Goal: Information Seeking & Learning: Learn about a topic

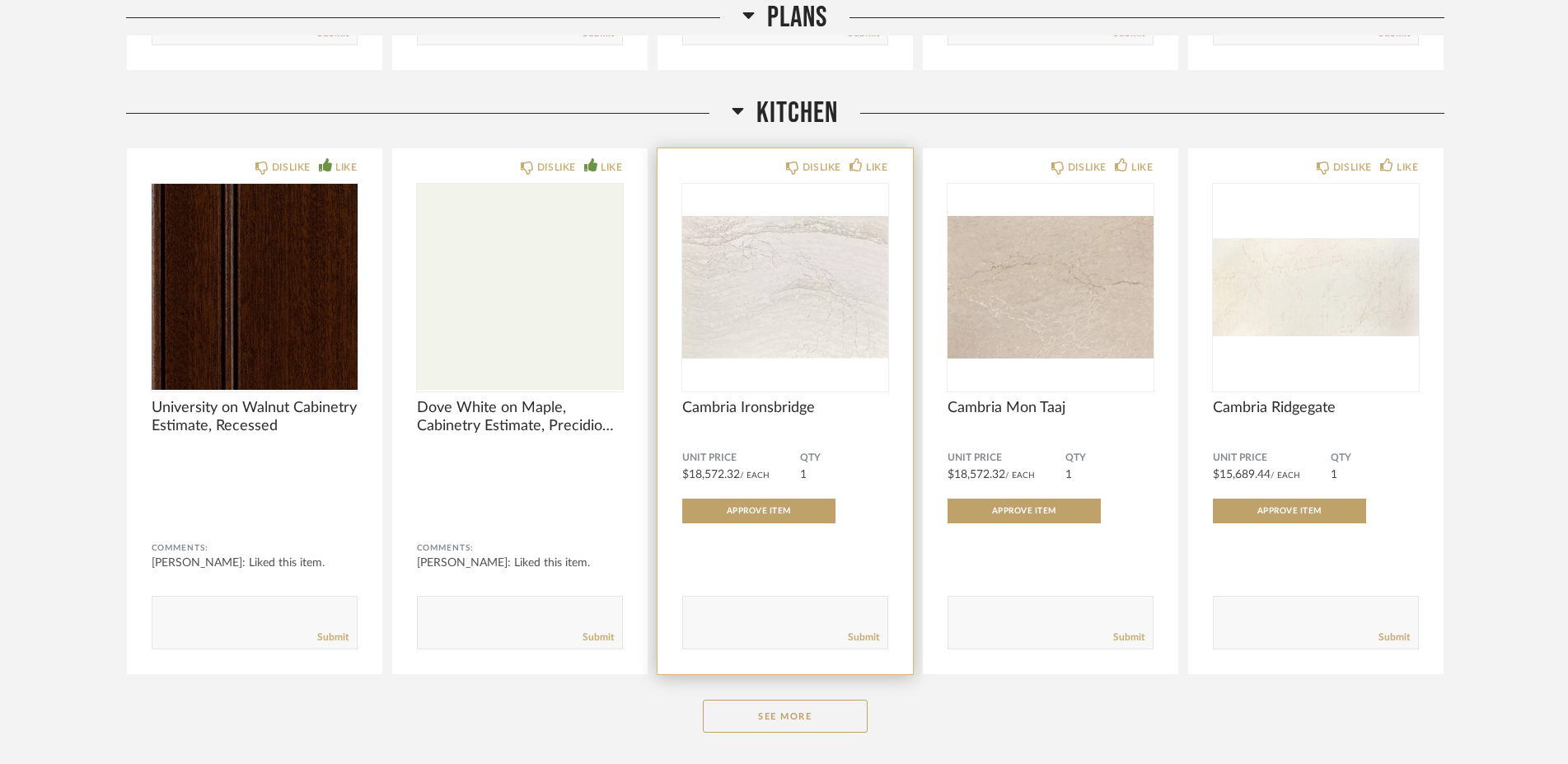
scroll to position [1038, 0]
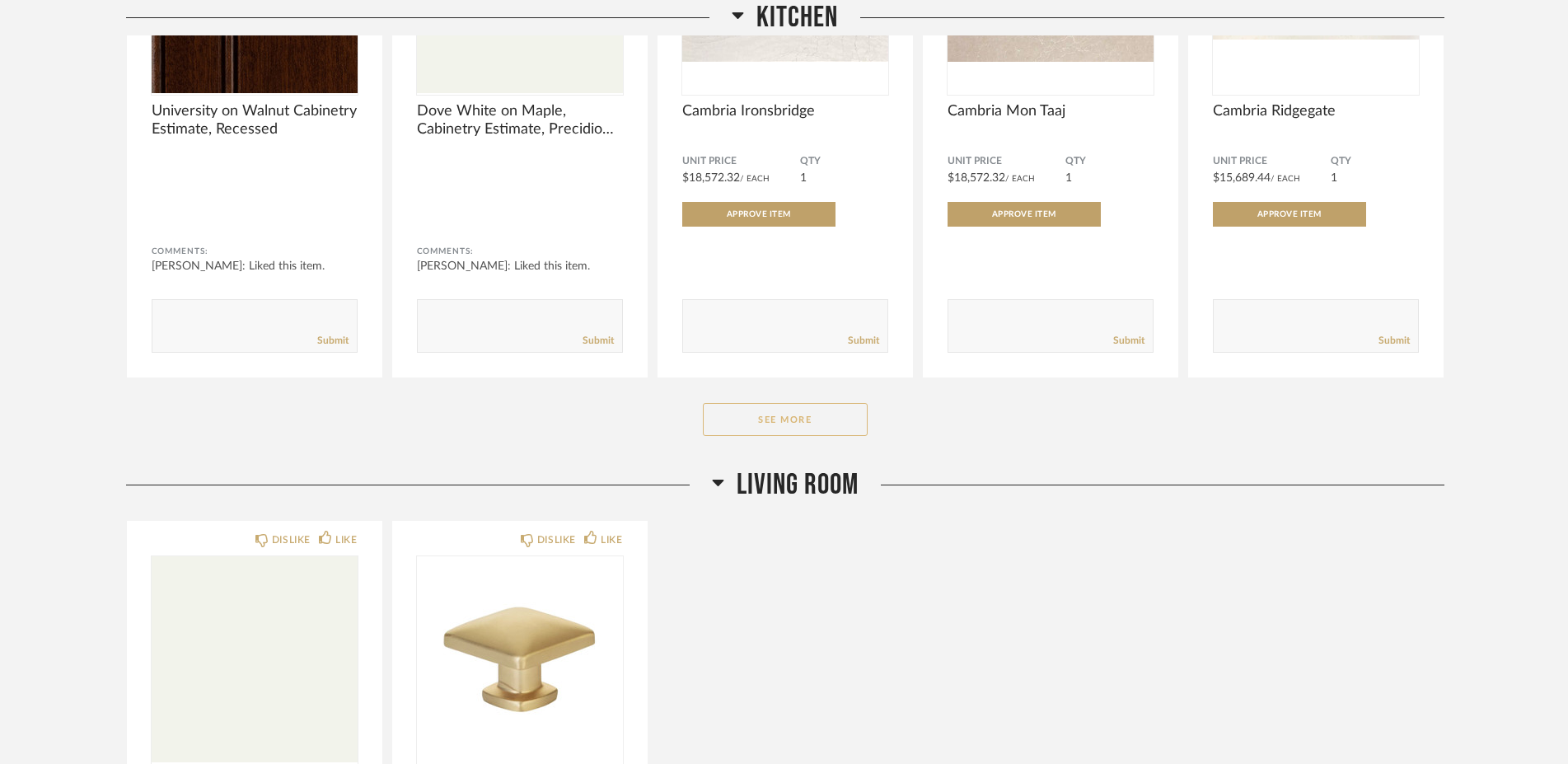
click at [861, 416] on button "See More" at bounding box center [784, 418] width 164 height 33
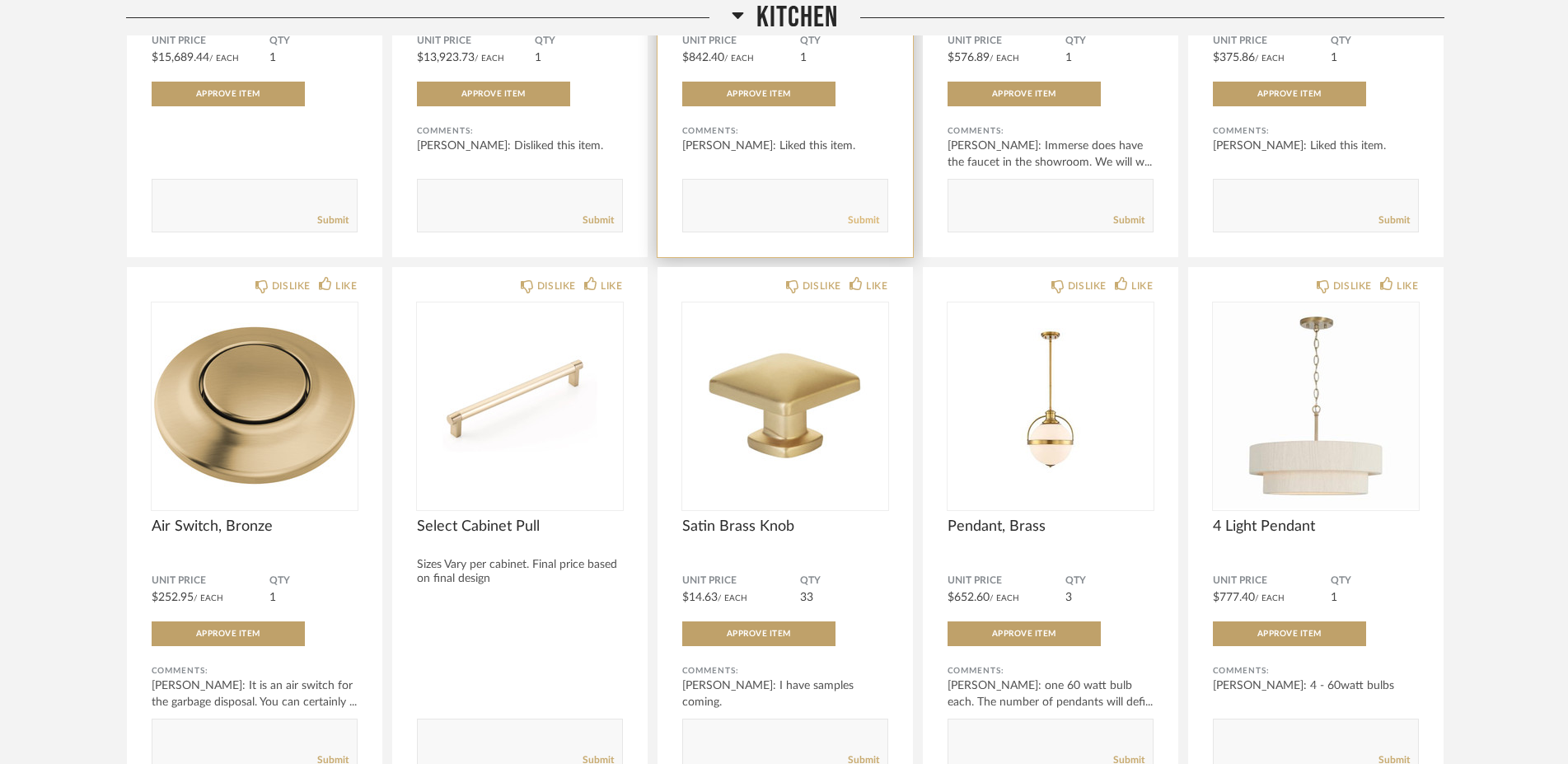
scroll to position [1779, 0]
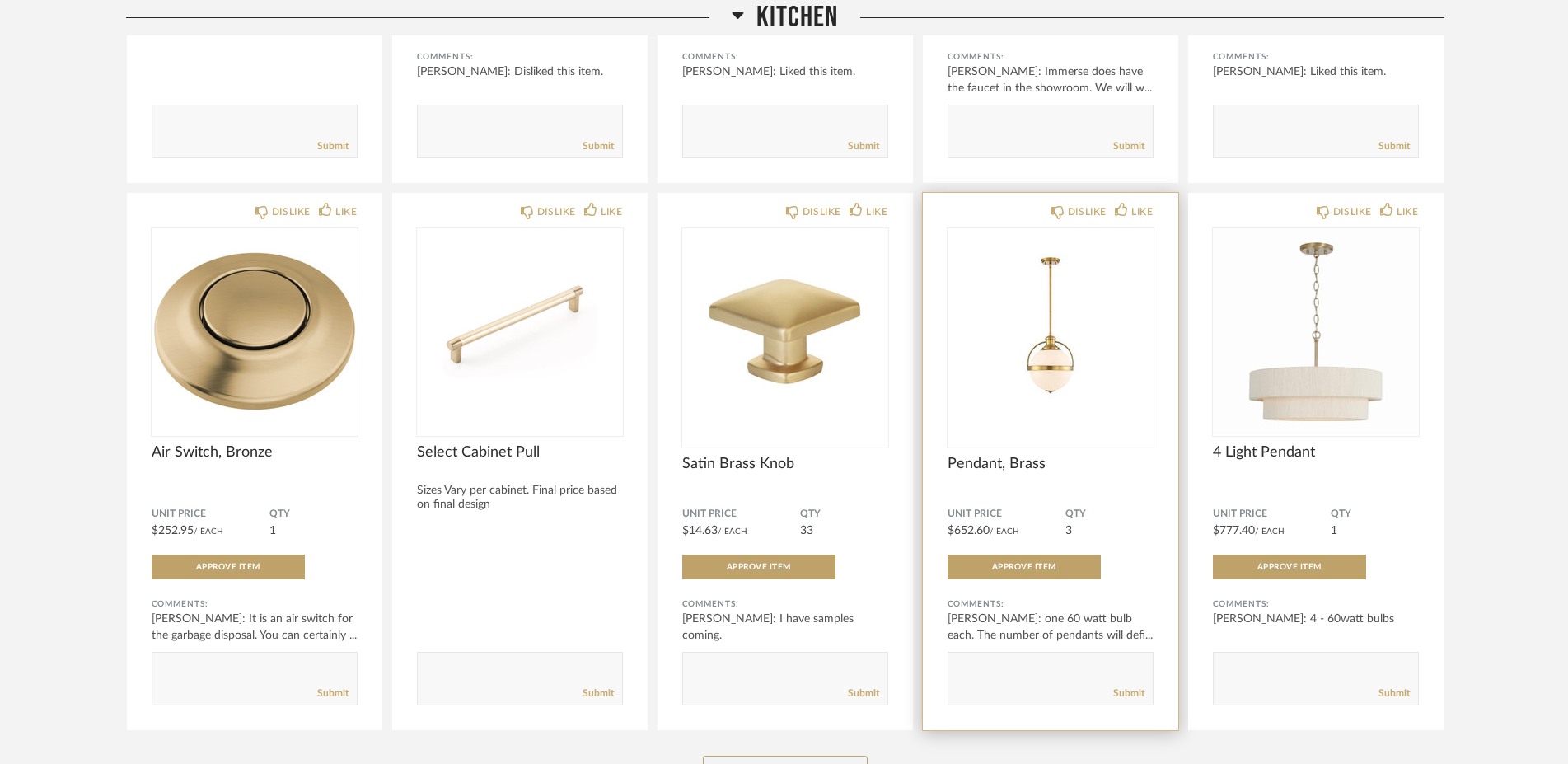
click at [1039, 421] on img "0" at bounding box center [1050, 331] width 206 height 206
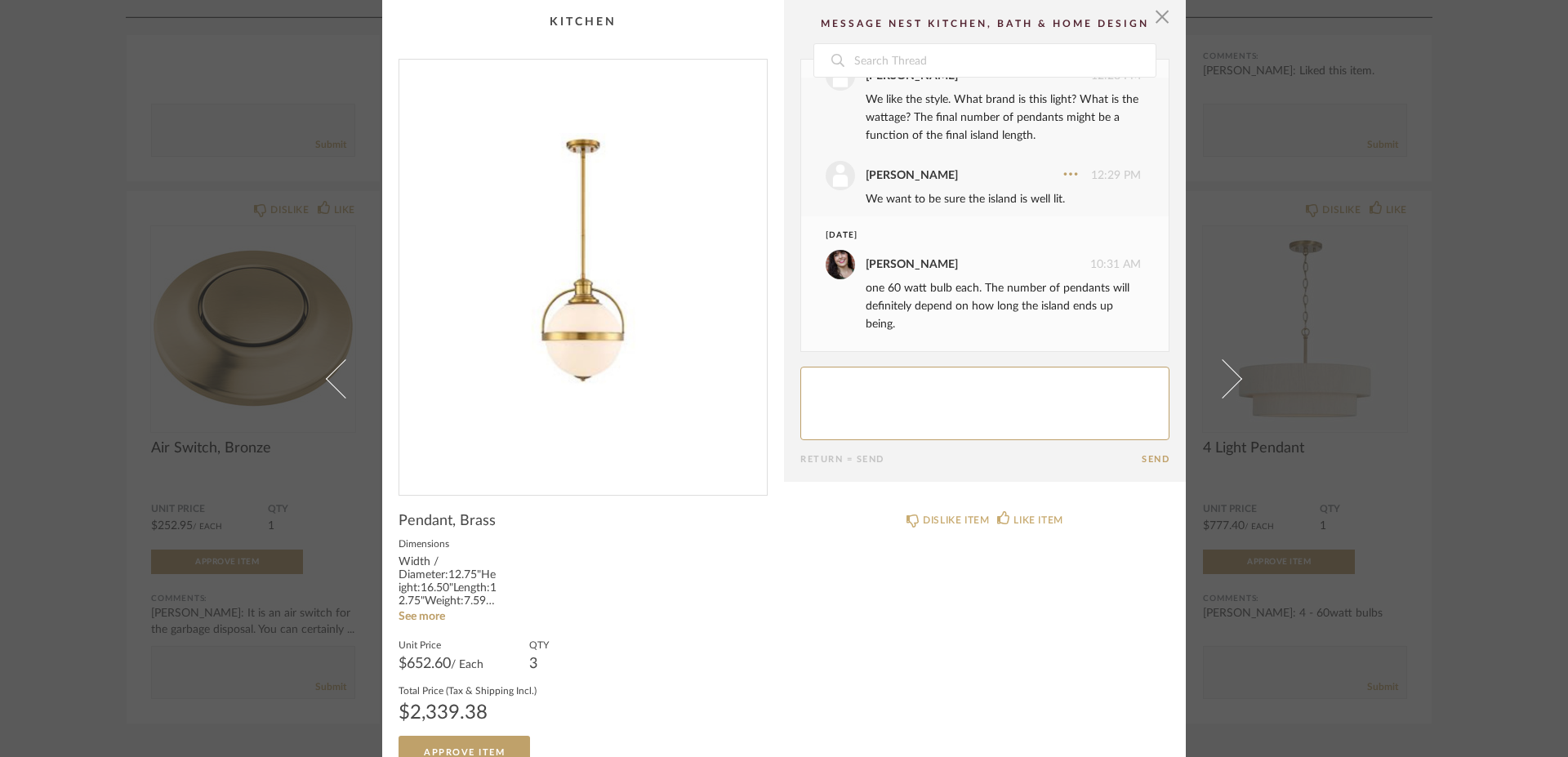
scroll to position [0, 0]
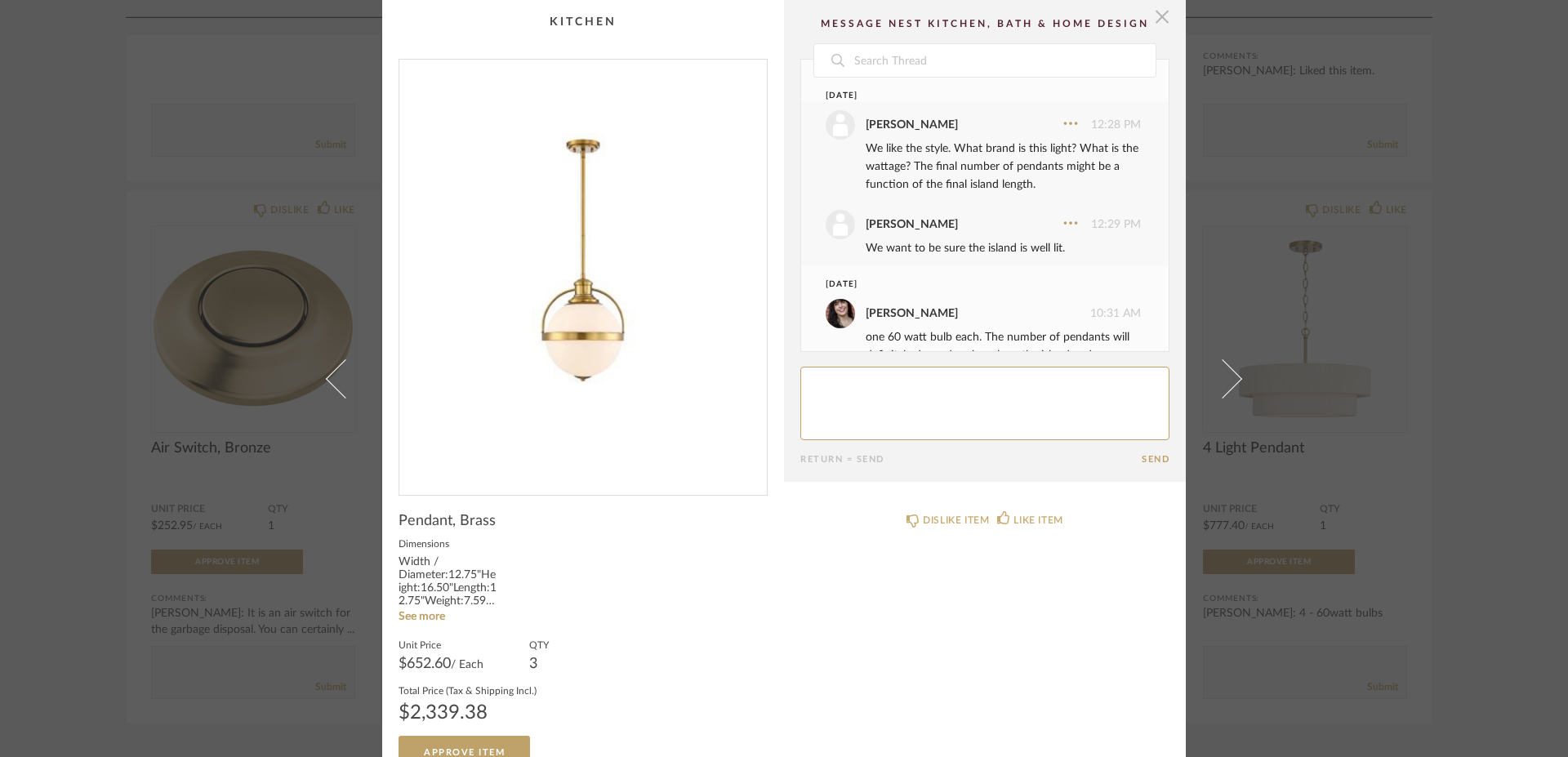
click at [1147, 24] on span "button" at bounding box center [1161, 16] width 32 height 32
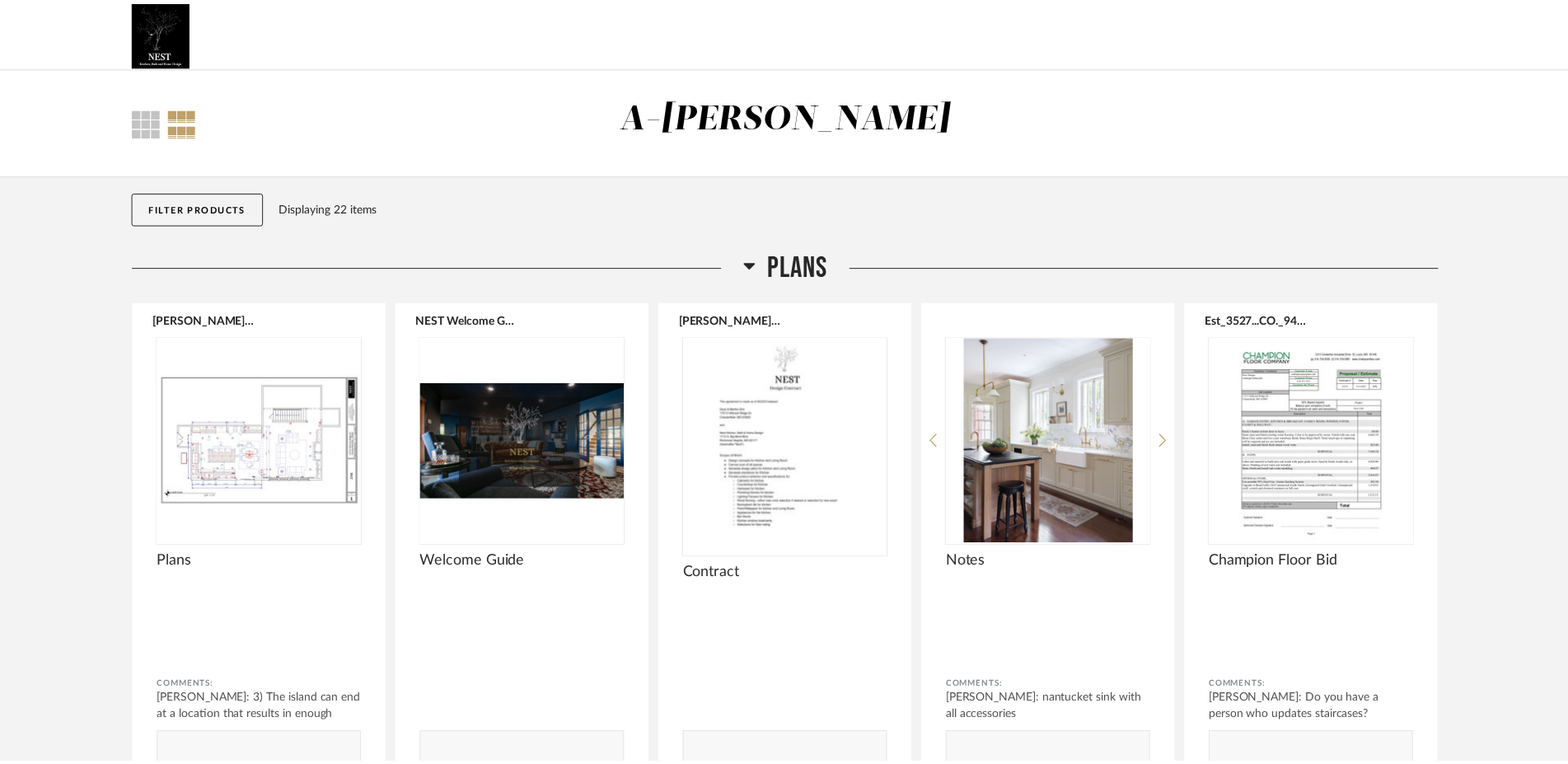
scroll to position [1779, 0]
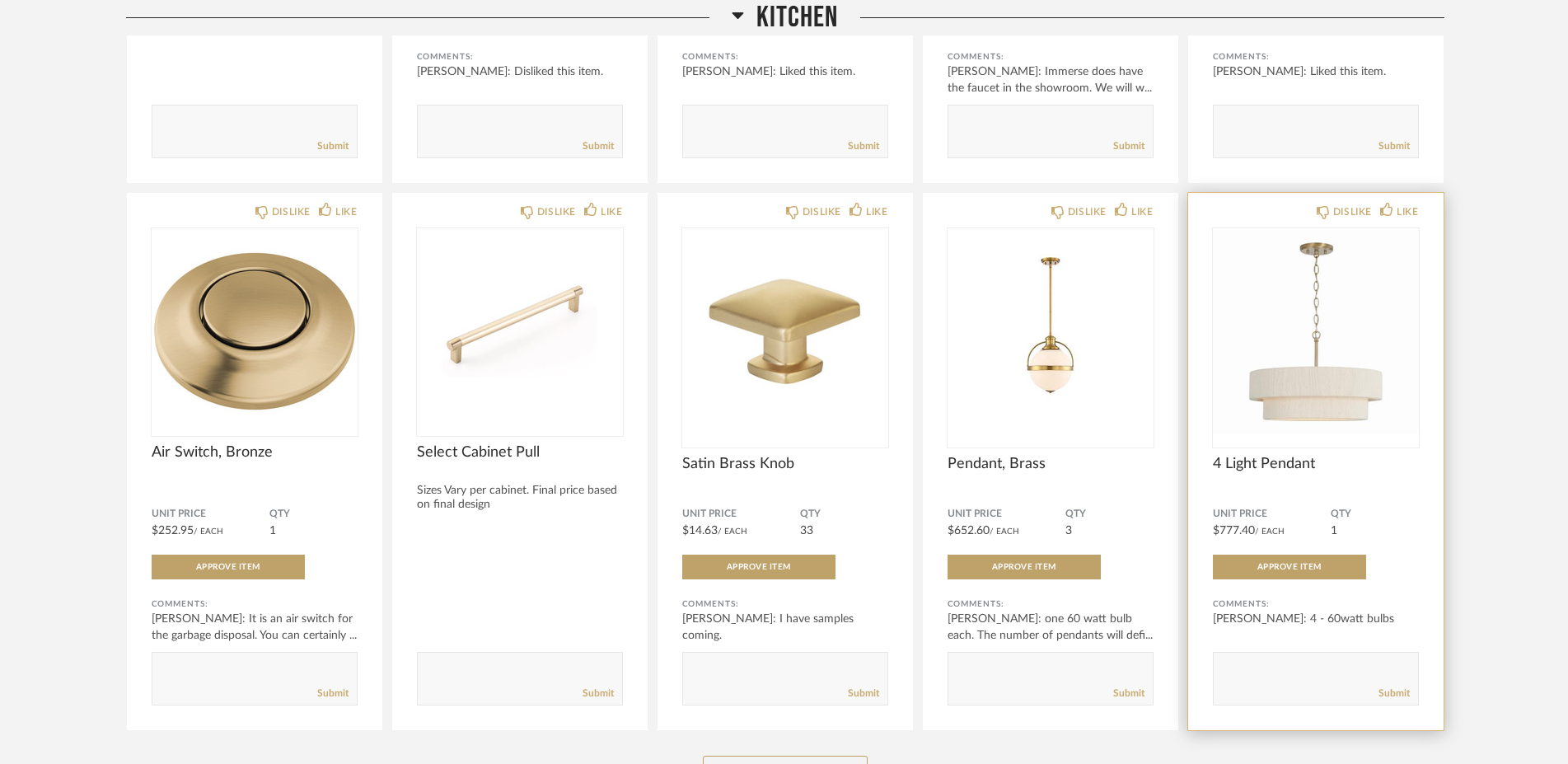
click at [1336, 386] on img "0" at bounding box center [1316, 331] width 206 height 206
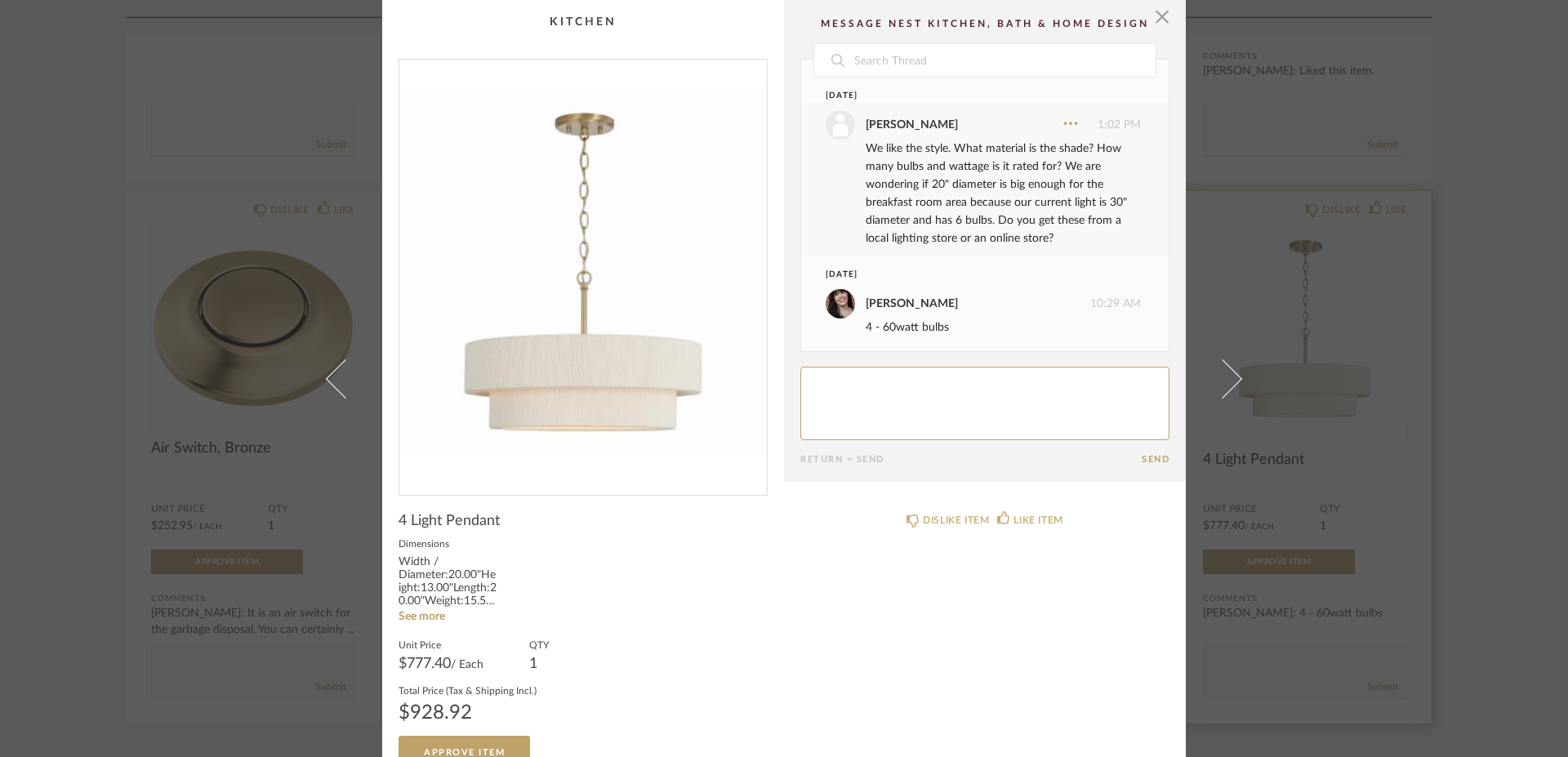
scroll to position [3, 0]
click at [1152, 19] on span "button" at bounding box center [1161, 16] width 32 height 32
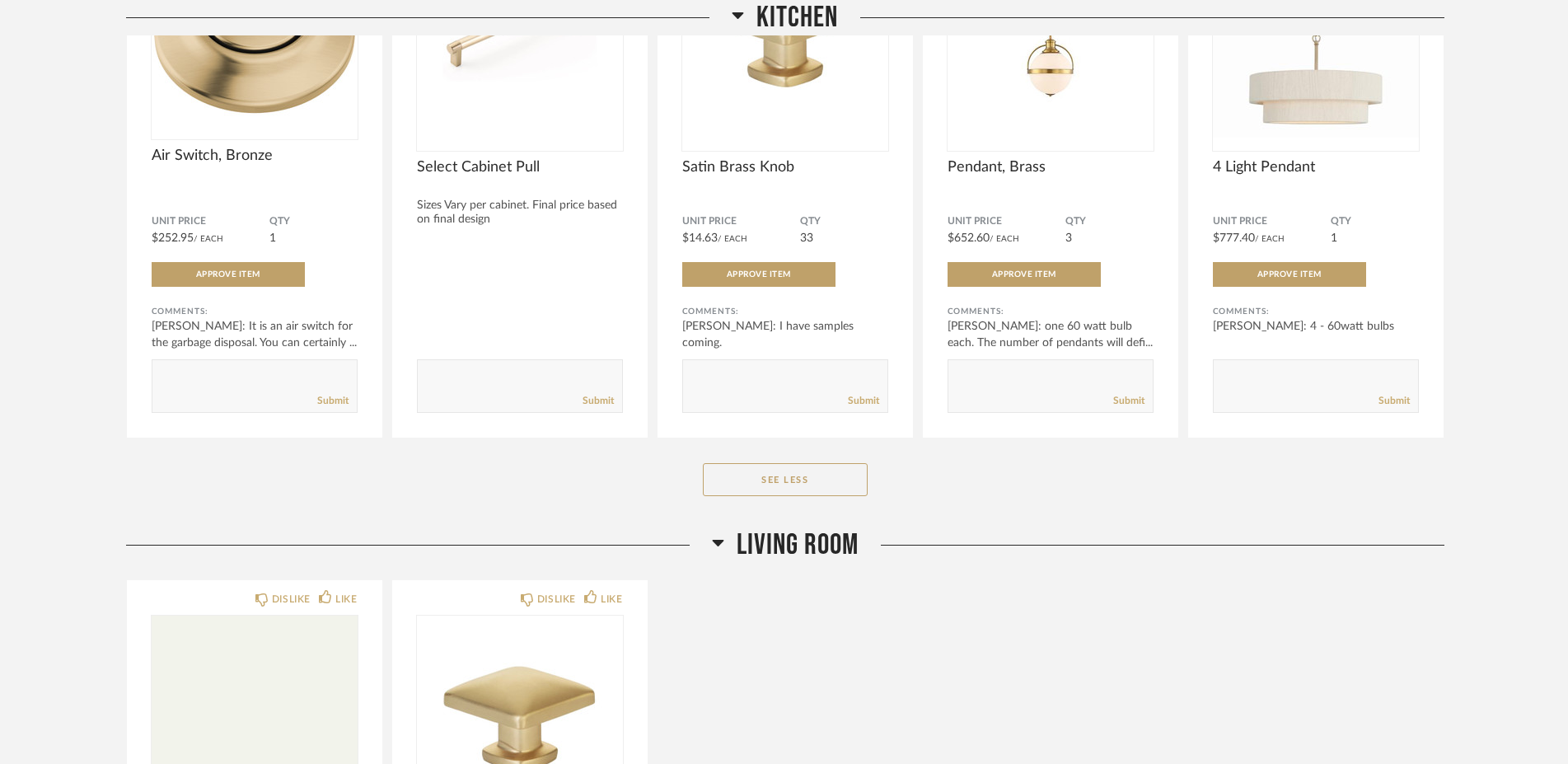
scroll to position [1853, 0]
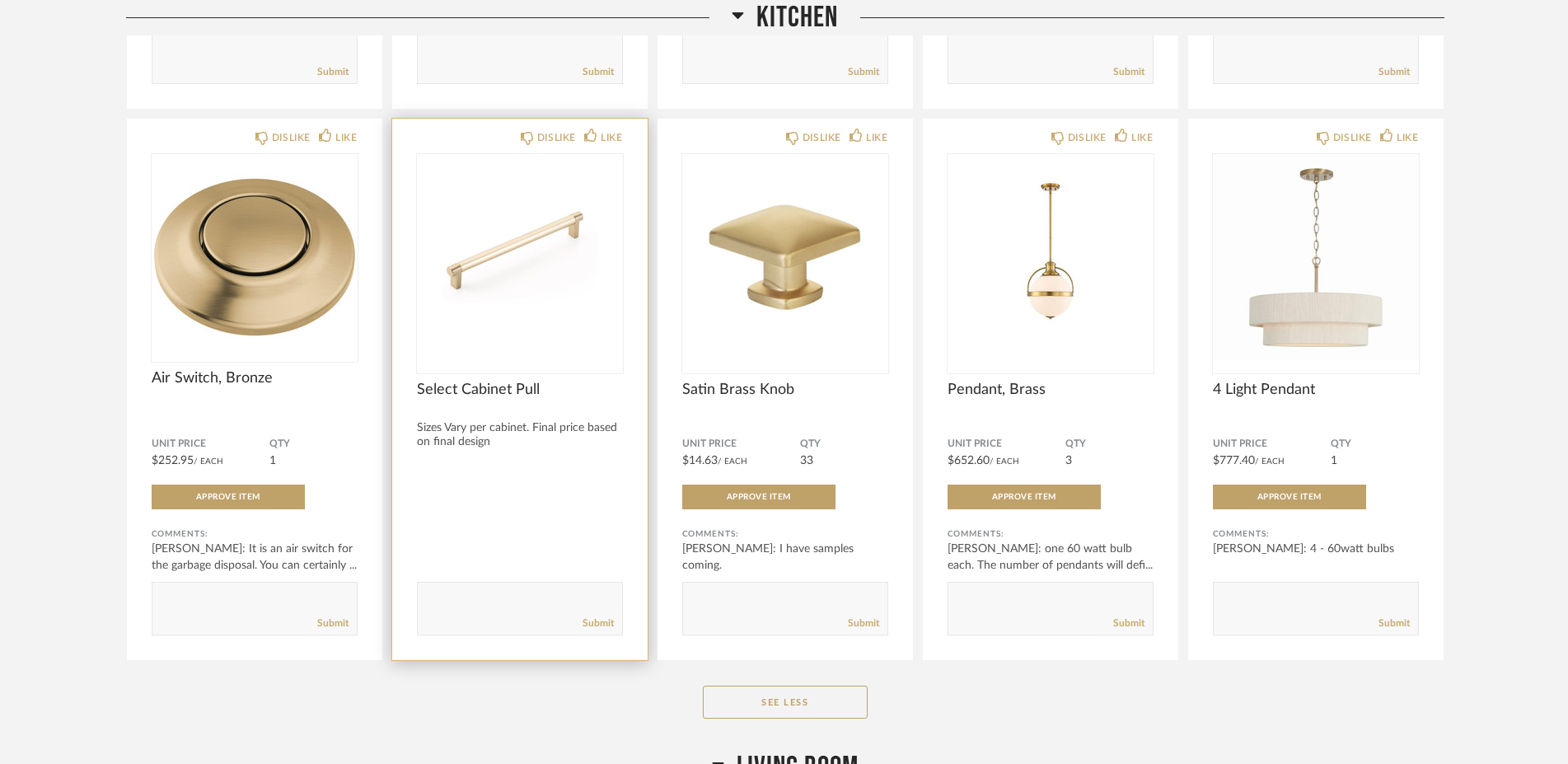
click at [484, 353] on img "0" at bounding box center [520, 257] width 206 height 206
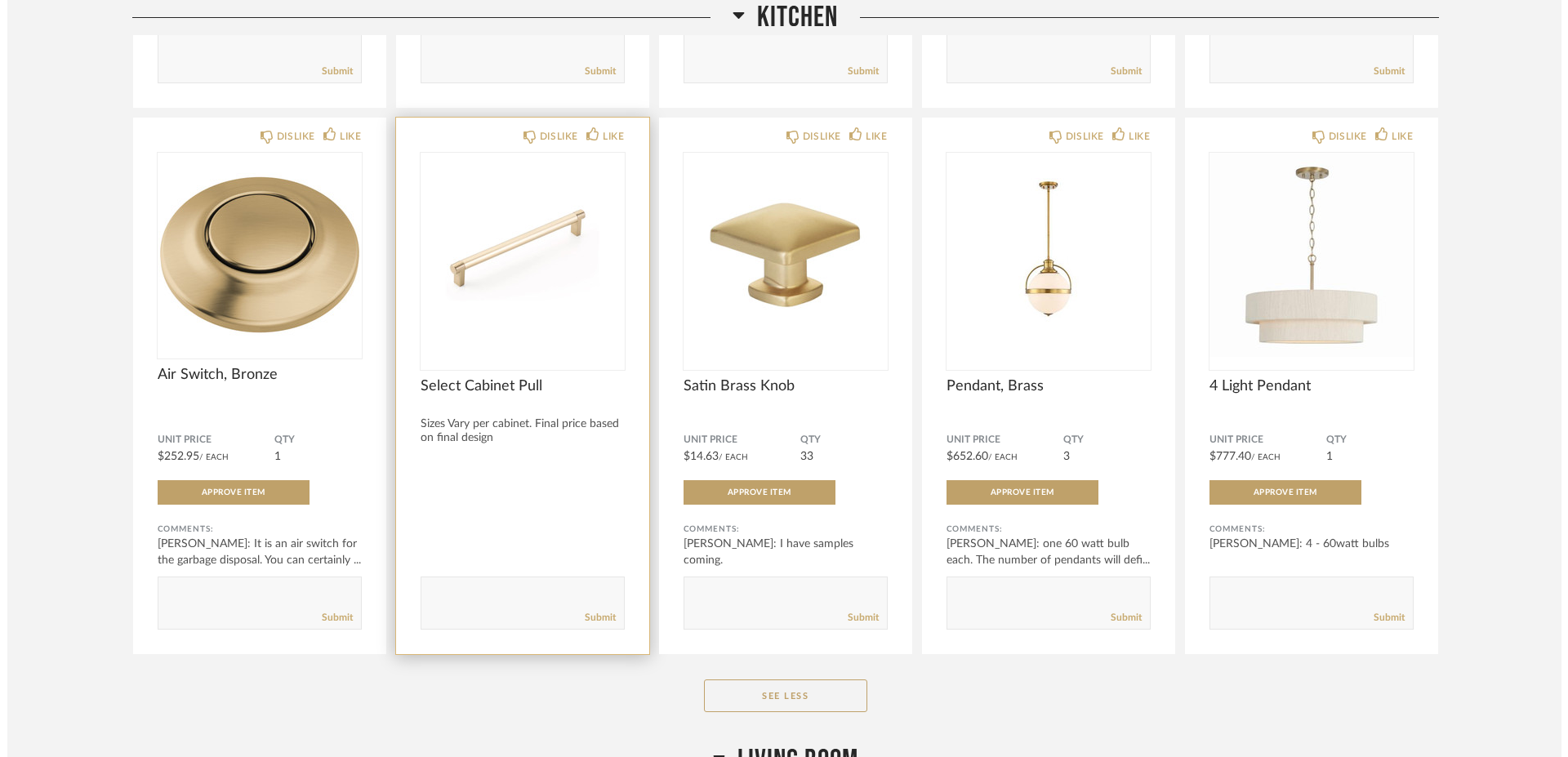
scroll to position [0, 0]
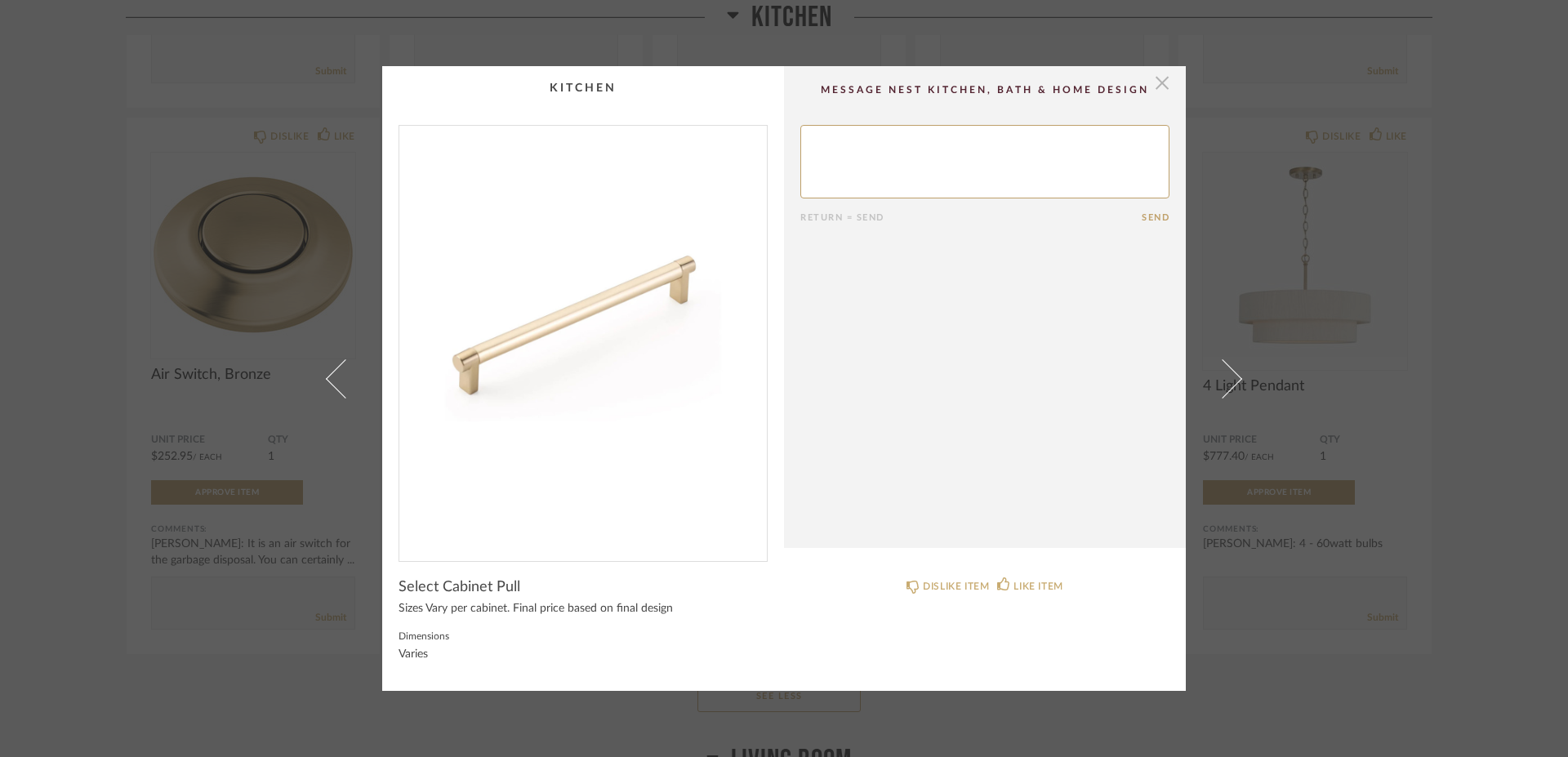
click at [1151, 84] on span "button" at bounding box center [1161, 82] width 32 height 32
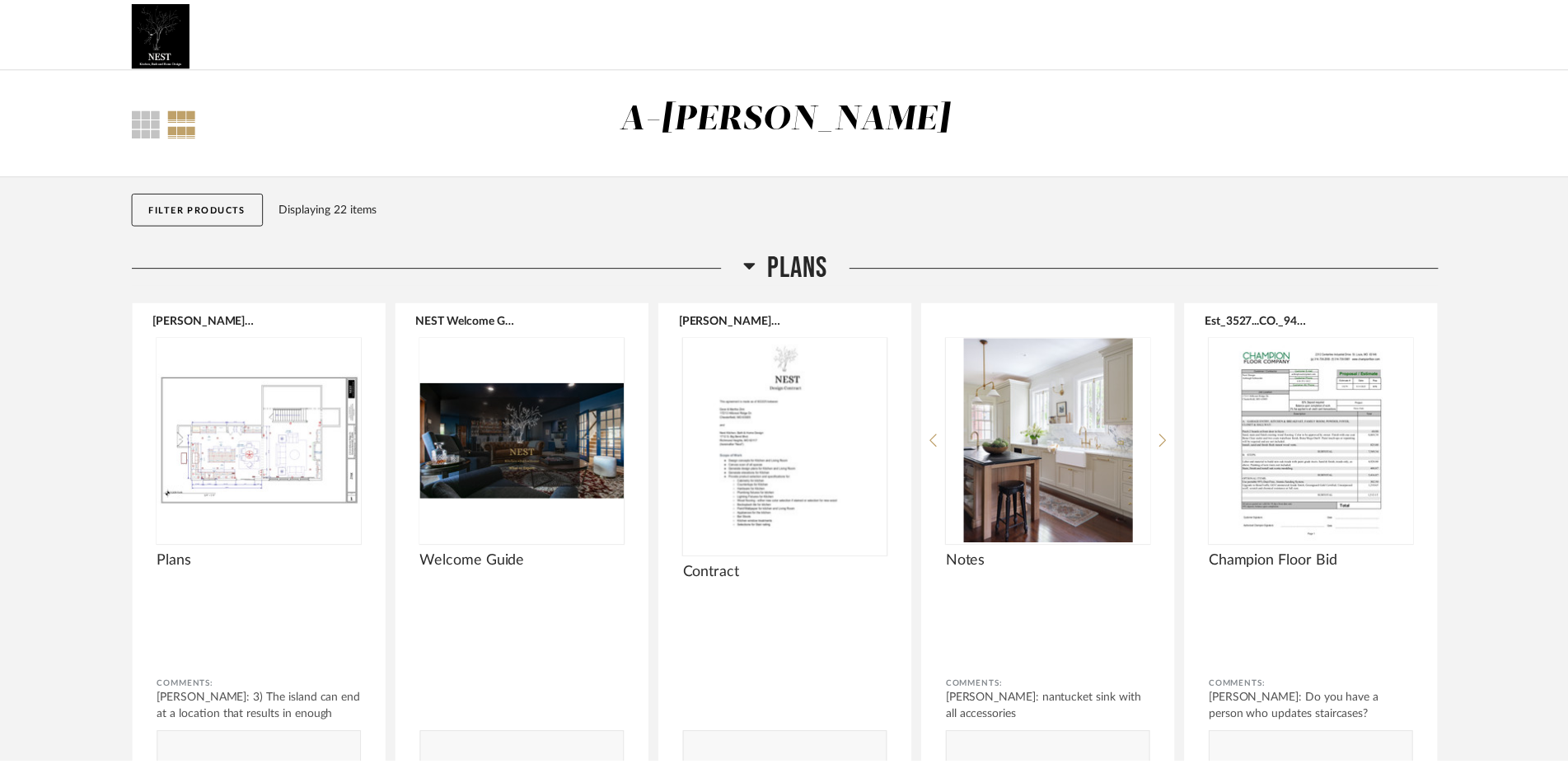
scroll to position [1853, 0]
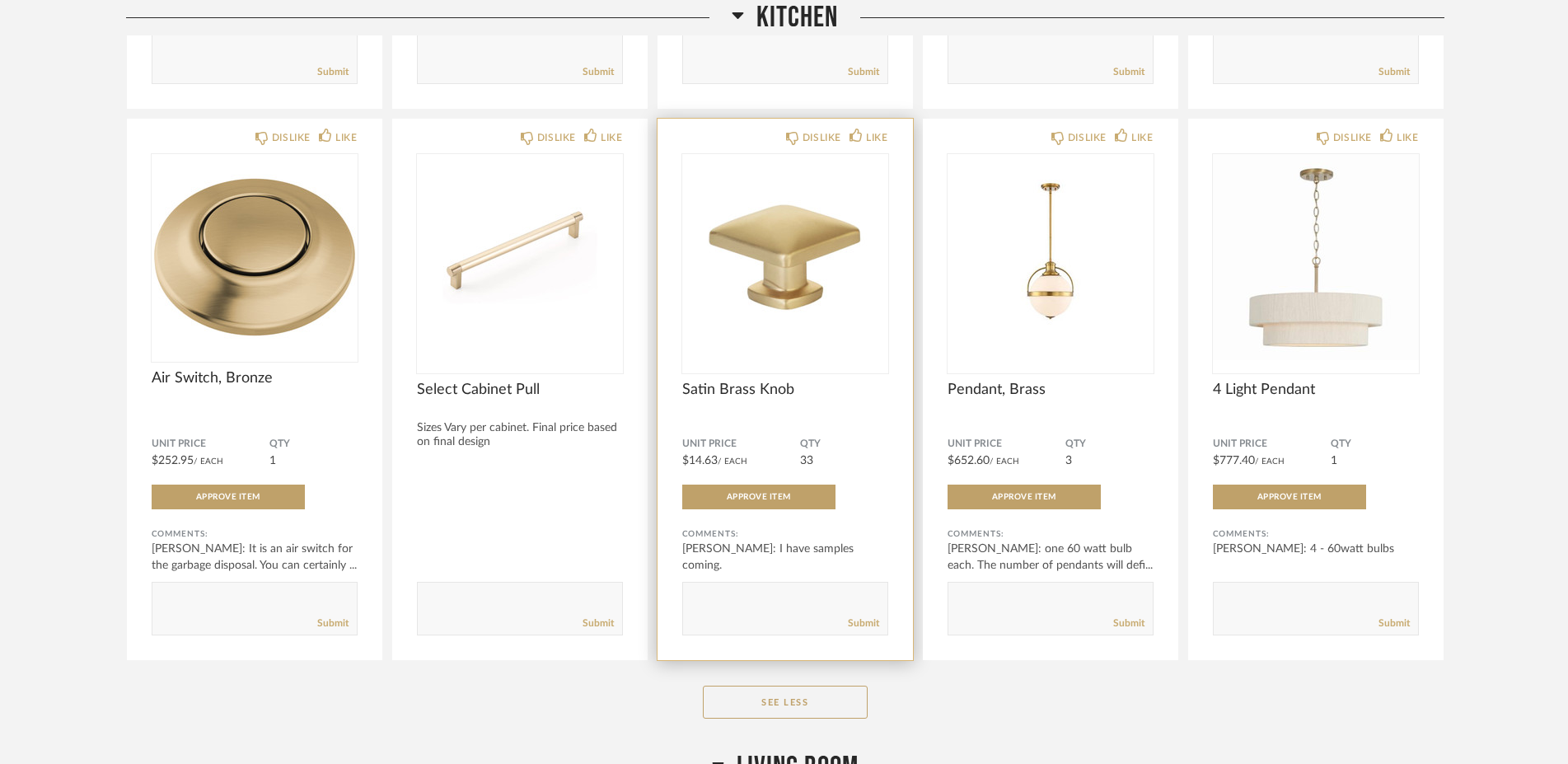
click at [755, 285] on img "0" at bounding box center [785, 257] width 206 height 206
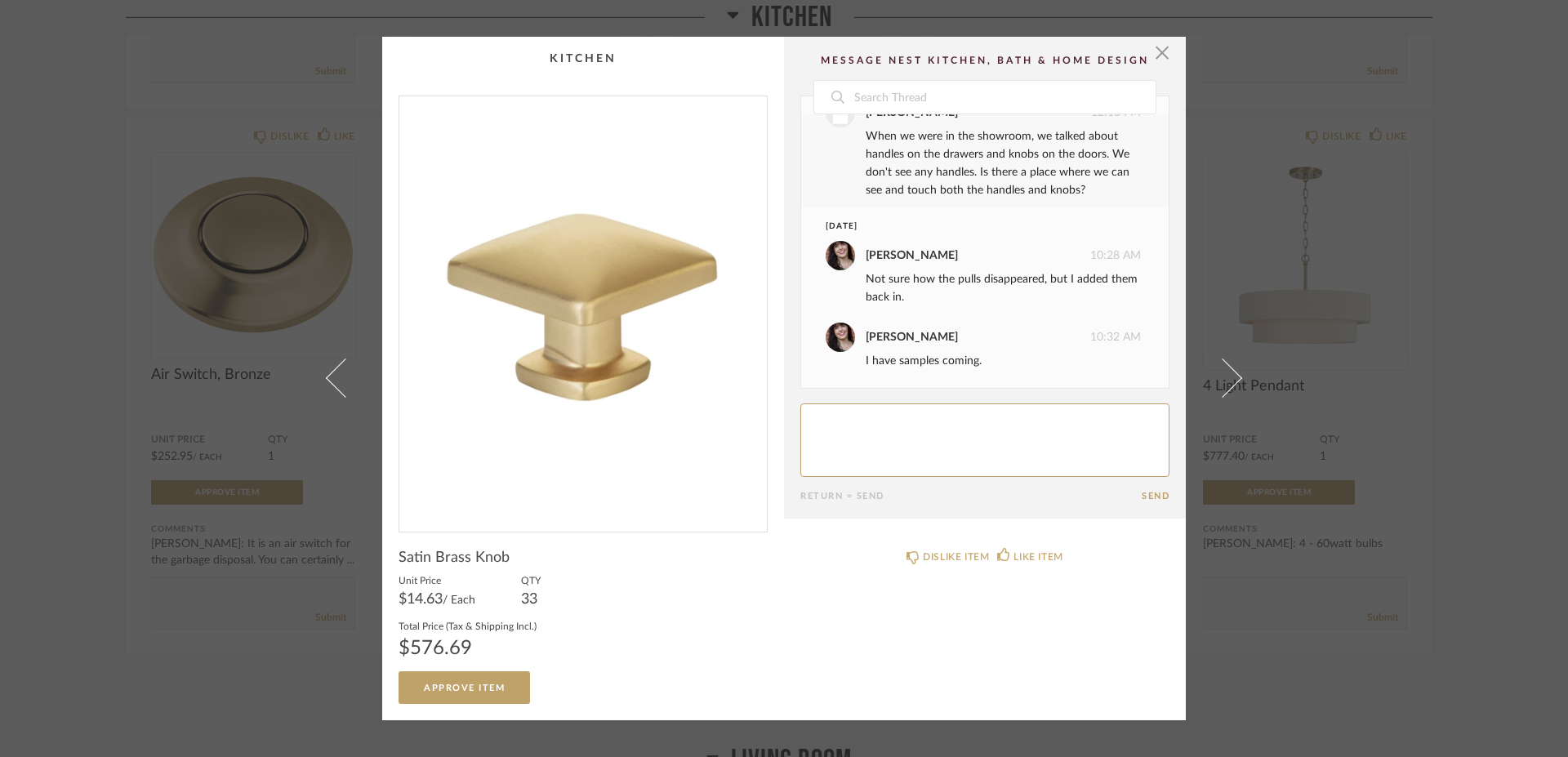
scroll to position [0, 0]
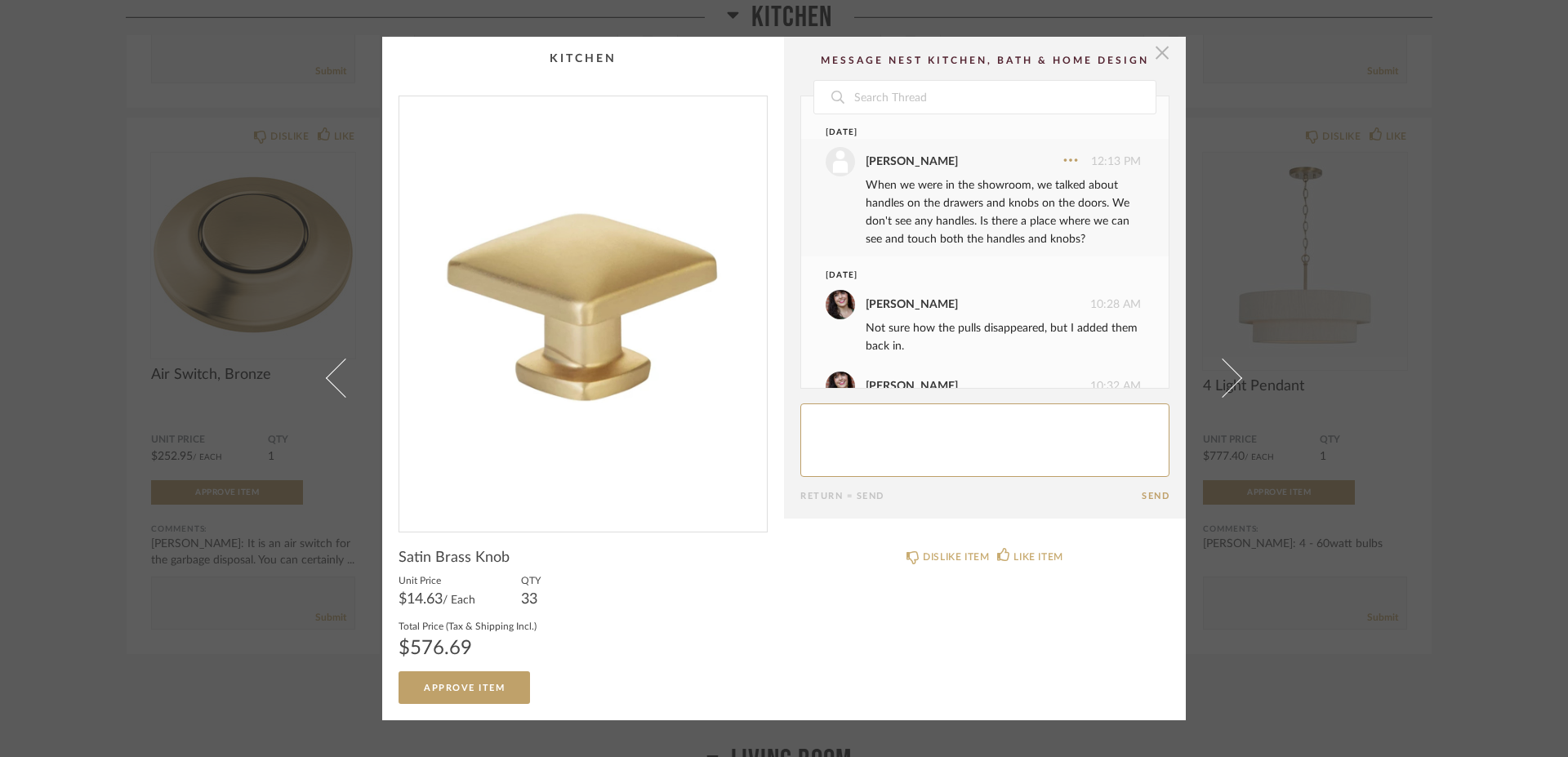
click at [1150, 54] on span "button" at bounding box center [1161, 52] width 32 height 32
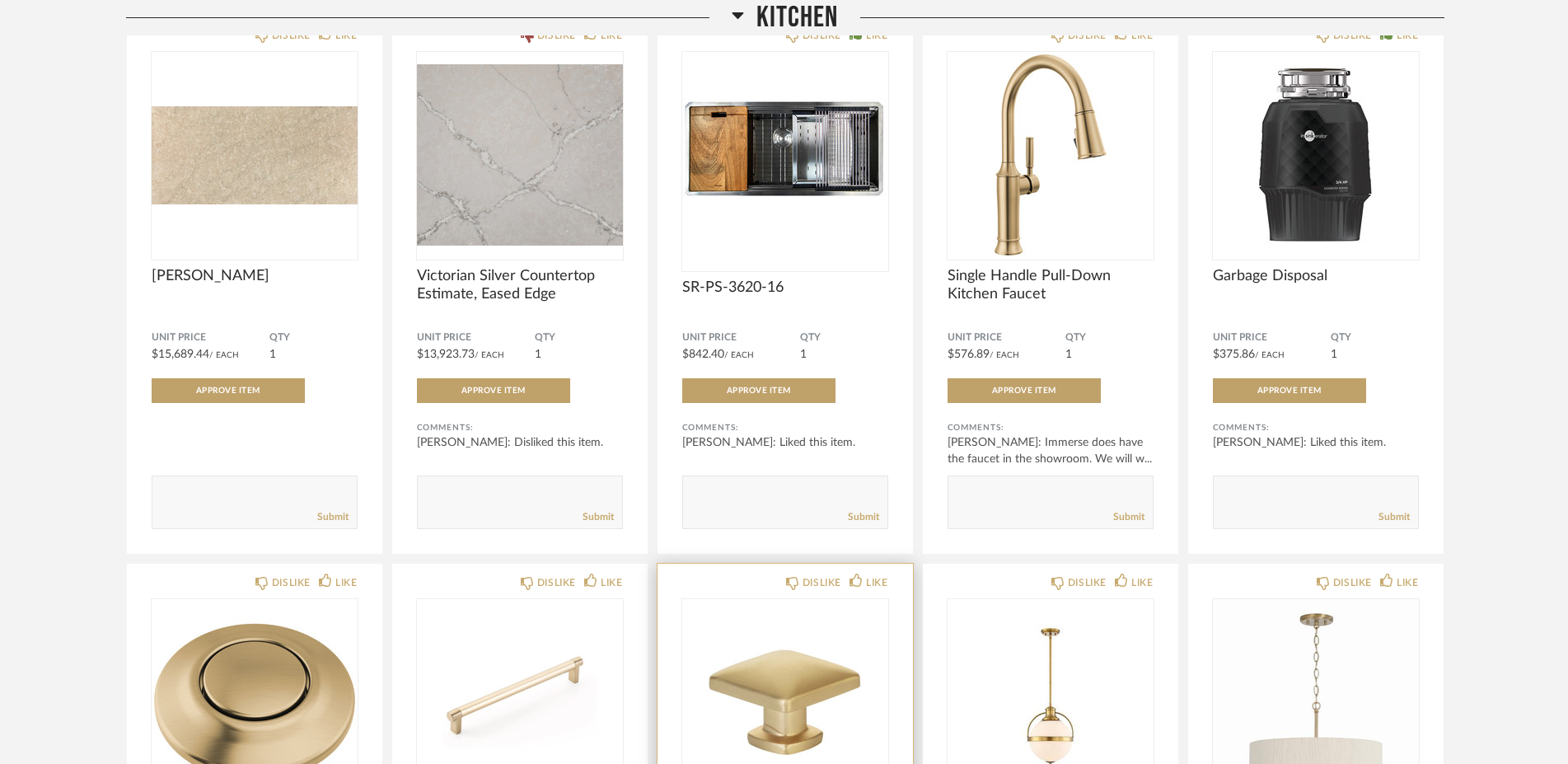
scroll to position [1112, 0]
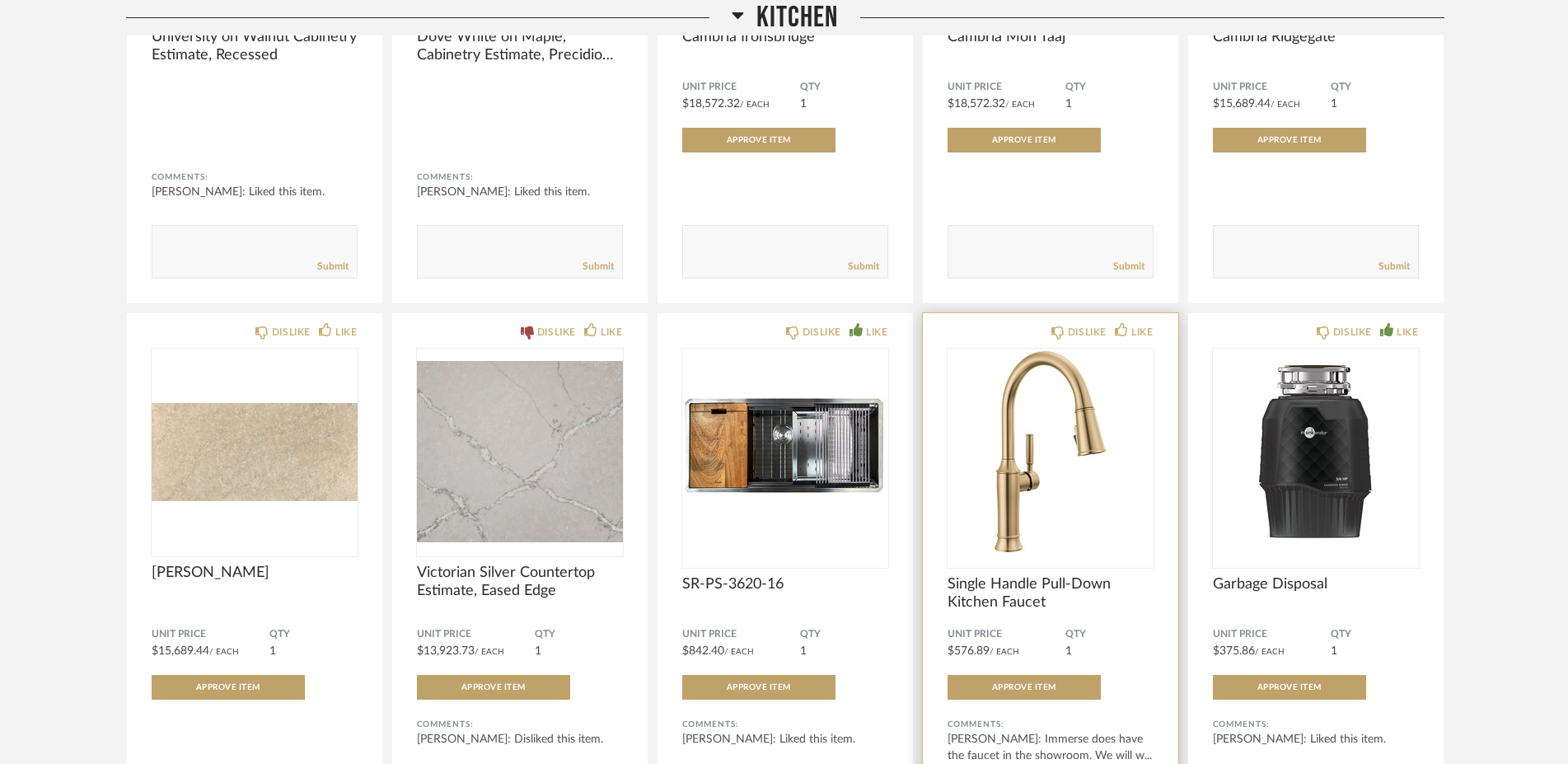
click at [989, 598] on span "Single Handle Pull-Down Kitchen Faucet" at bounding box center [1050, 593] width 206 height 36
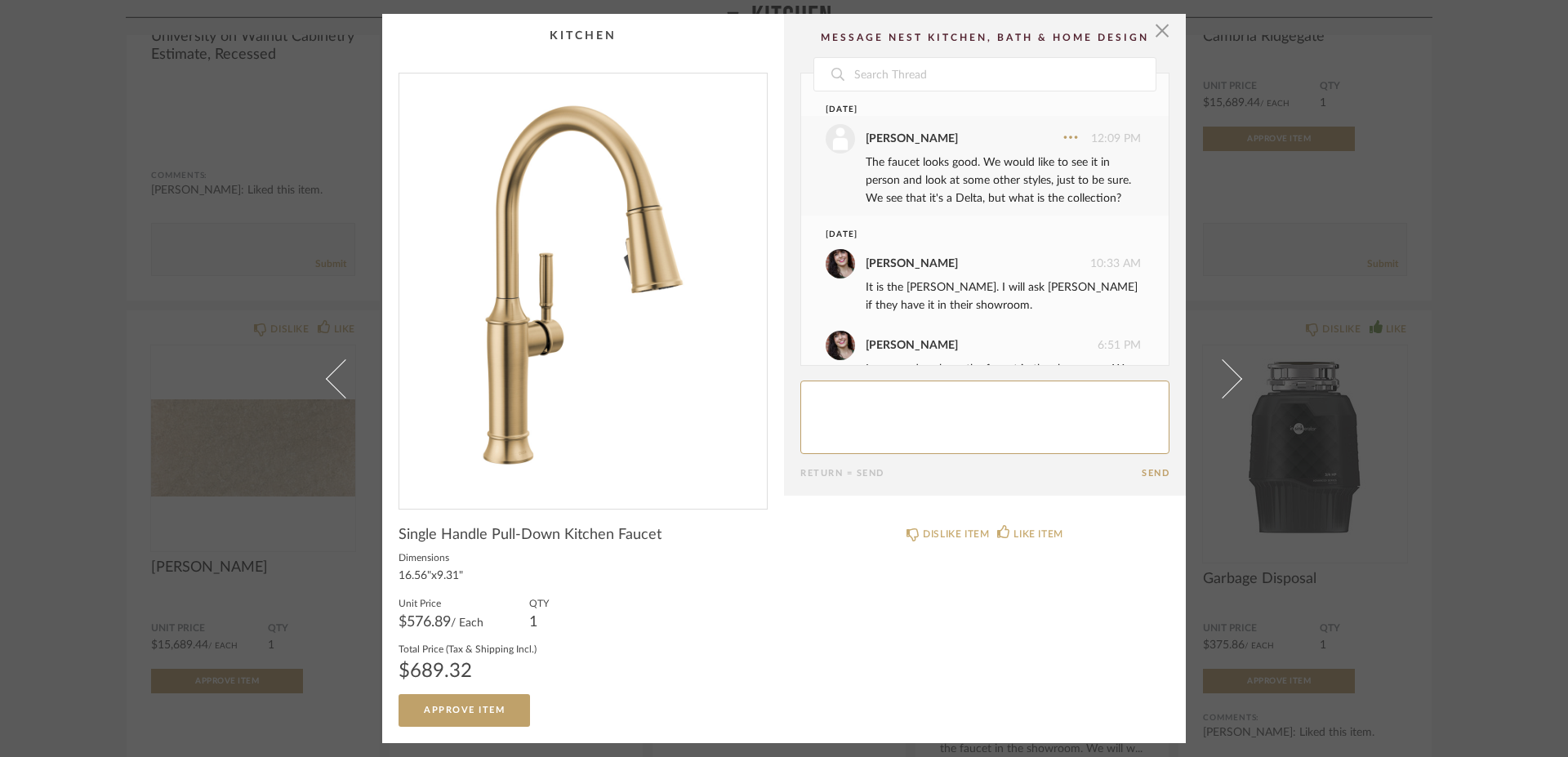
scroll to position [84, 0]
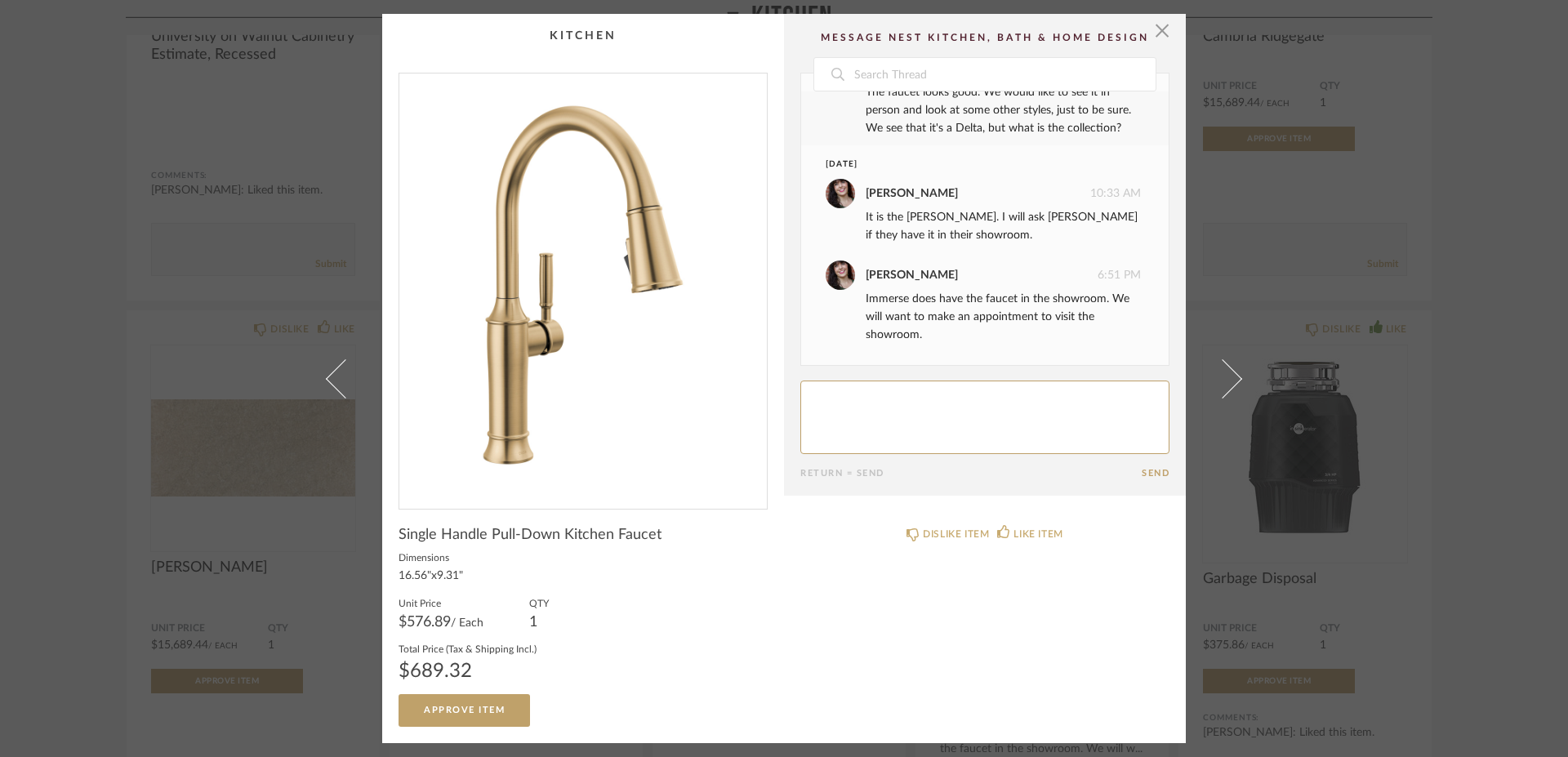
click at [1164, 29] on cpp-summary-comments "Date [DATE] [PERSON_NAME] 12:09 PM The faucet looks good. We would like to see …" at bounding box center [984, 254] width 402 height 482
click at [1151, 31] on span "button" at bounding box center [1161, 30] width 32 height 32
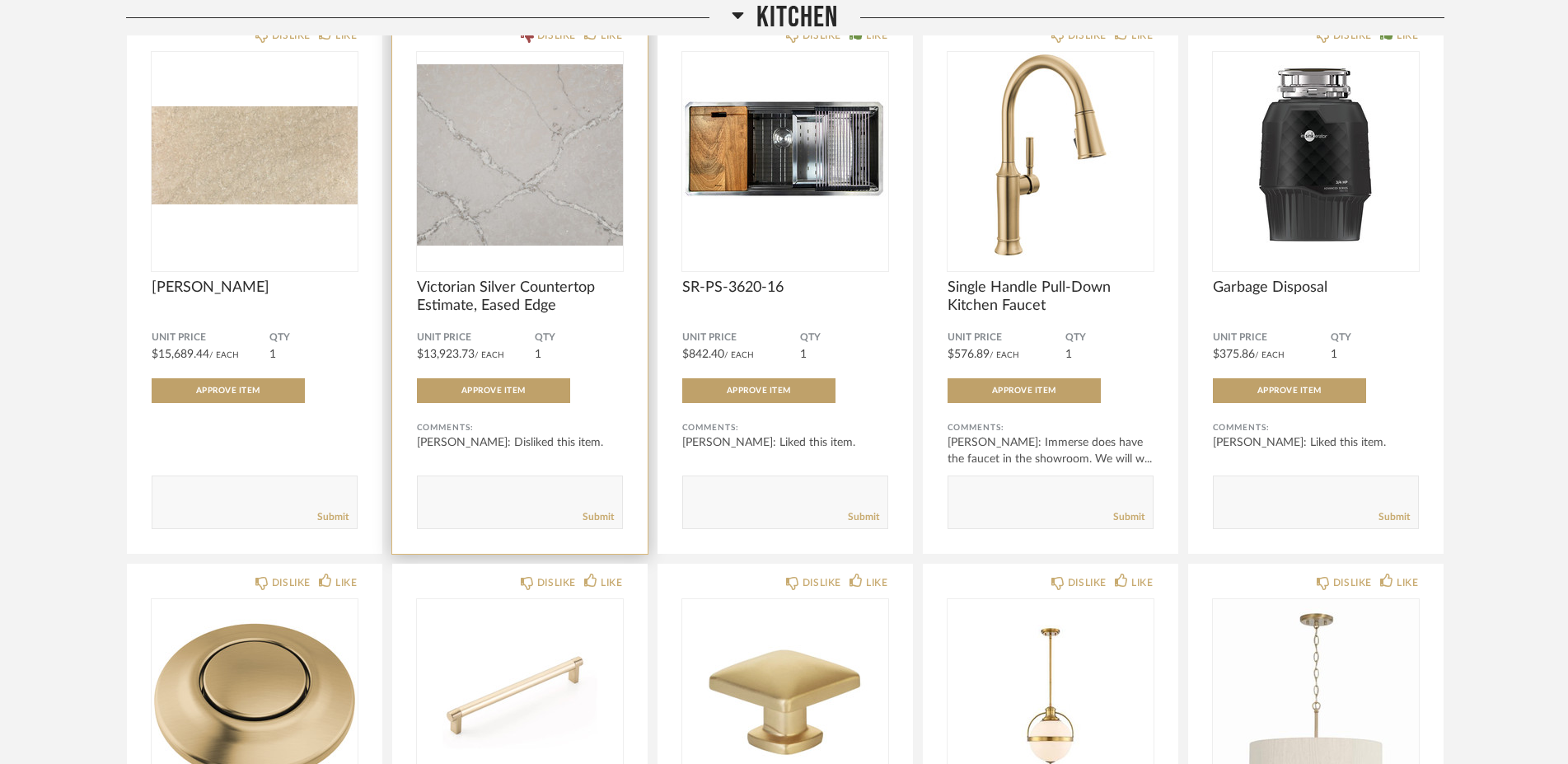
scroll to position [1335, 0]
